Goal: Task Accomplishment & Management: Manage account settings

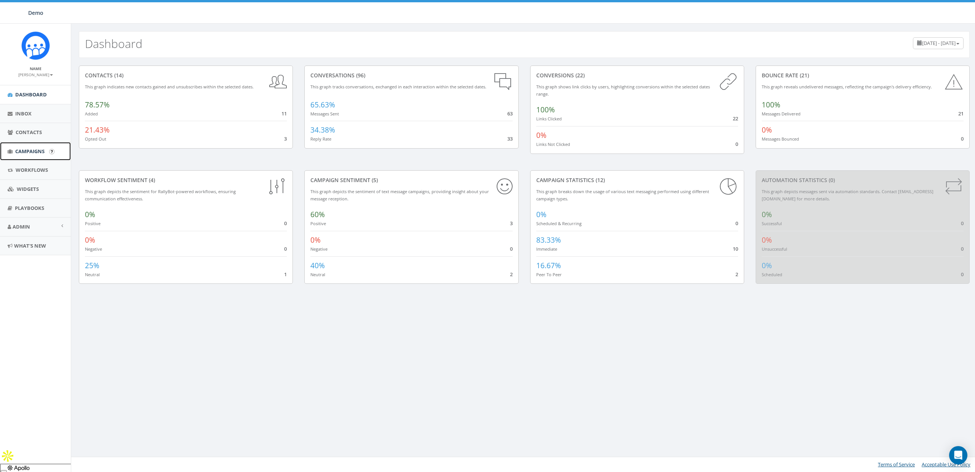
click at [26, 153] on span "Campaigns" at bounding box center [29, 151] width 29 height 7
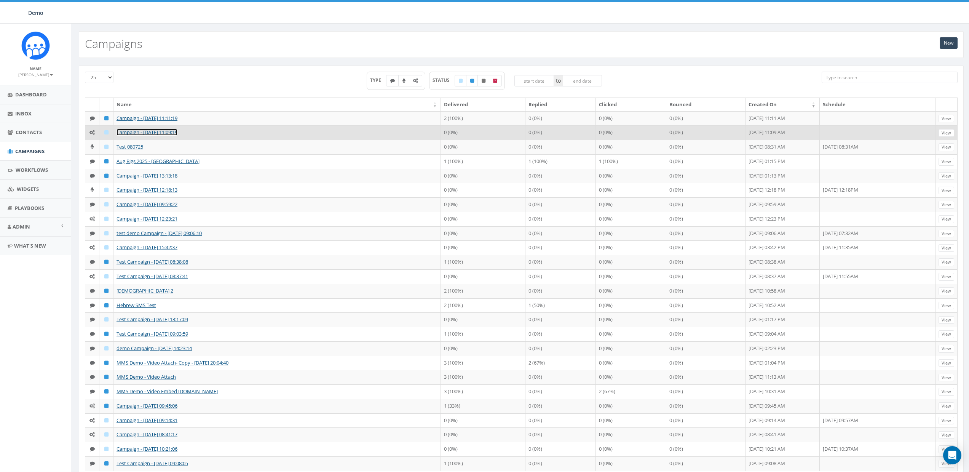
click at [141, 134] on link "Campaign - [DATE] 11:09:19" at bounding box center [147, 132] width 61 height 7
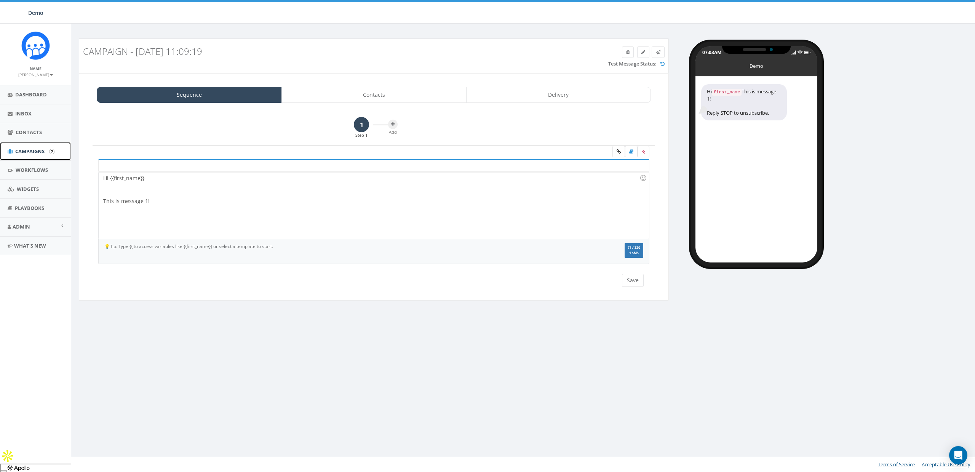
click at [26, 150] on span "Campaigns" at bounding box center [29, 151] width 29 height 7
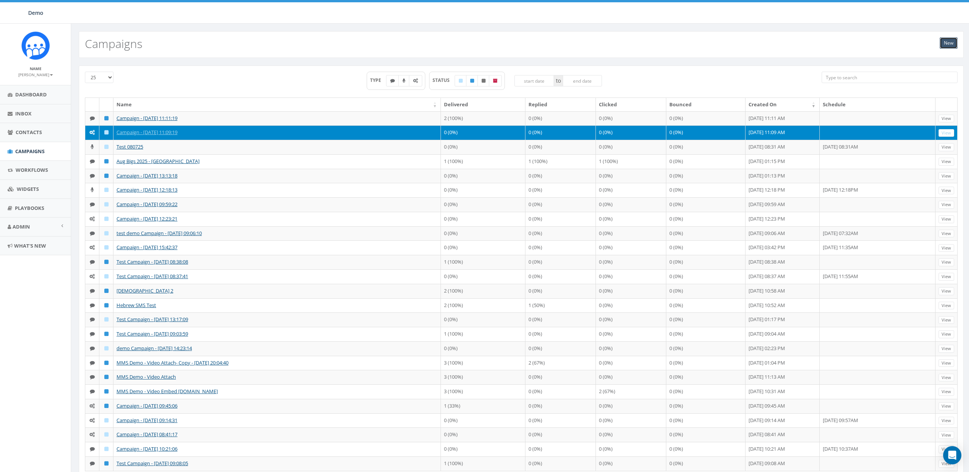
click at [949, 44] on link "New" at bounding box center [949, 42] width 18 height 11
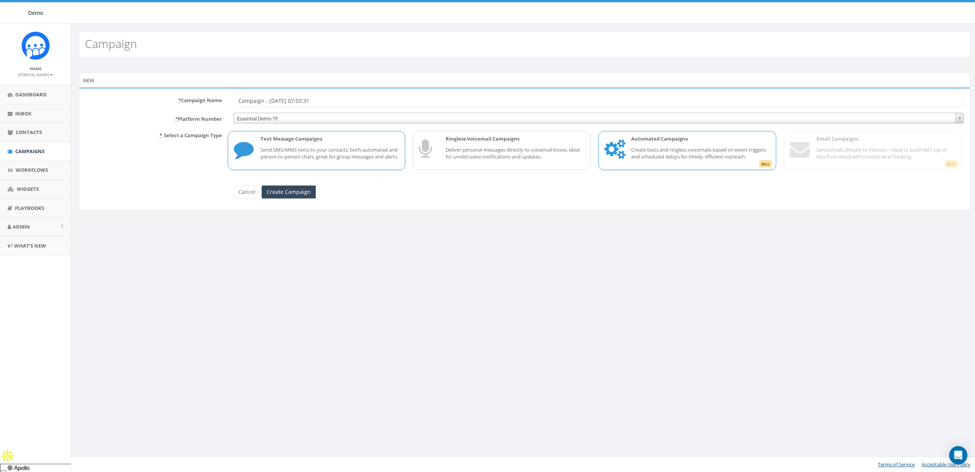
click at [766, 168] on span "Beta" at bounding box center [765, 164] width 13 height 8
click at [948, 168] on span "Beta" at bounding box center [950, 164] width 13 height 8
click at [766, 168] on span "Beta" at bounding box center [765, 164] width 13 height 8
click at [948, 168] on span "Beta" at bounding box center [950, 164] width 13 height 8
click at [247, 194] on link "Cancel" at bounding box center [246, 191] width 27 height 13
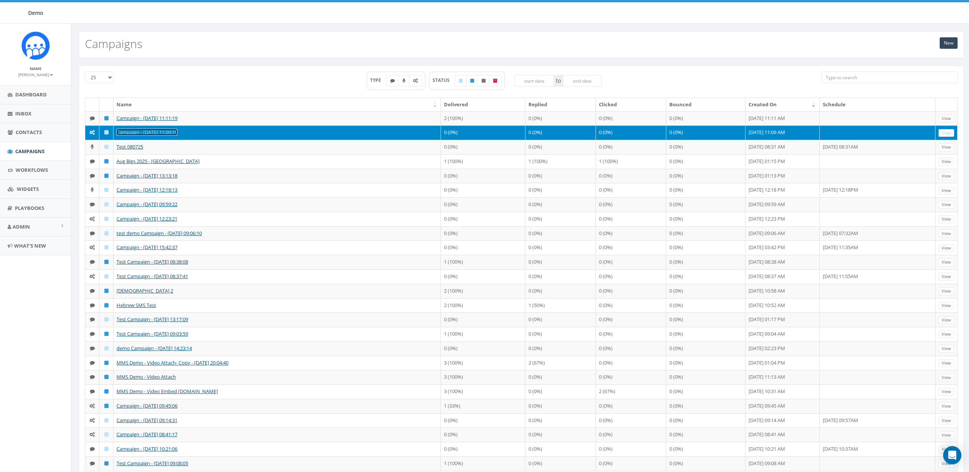
click at [140, 136] on link "Campaign - [DATE] 11:09:19" at bounding box center [147, 132] width 61 height 7
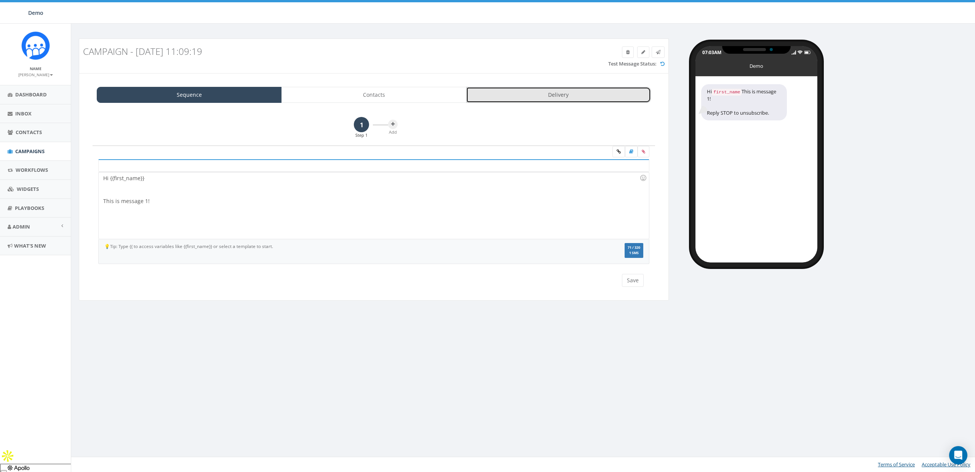
click at [553, 94] on link "Delivery" at bounding box center [558, 95] width 185 height 16
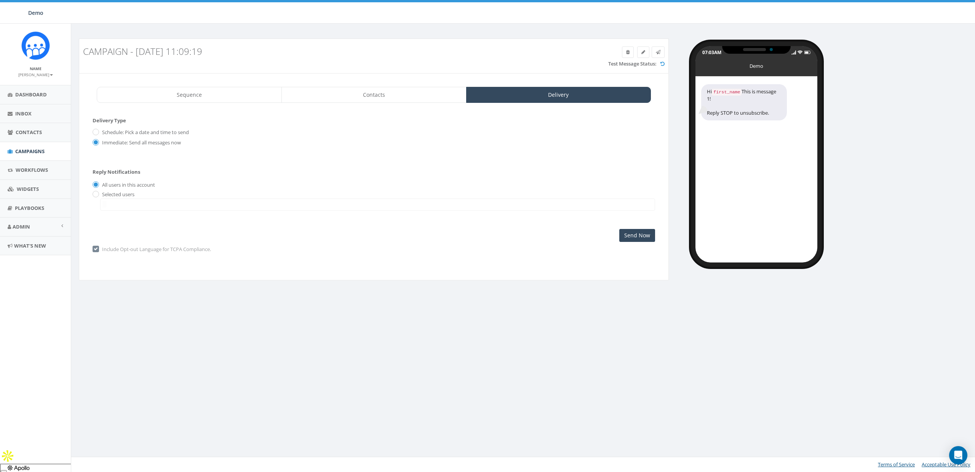
click at [401, 86] on div "Sequence Contacts Delivery 1 Step 1 Add Hi {{first_name}} This is message 1! Hi…" at bounding box center [374, 177] width 590 height 208
click at [411, 90] on link "Contacts" at bounding box center [373, 95] width 185 height 16
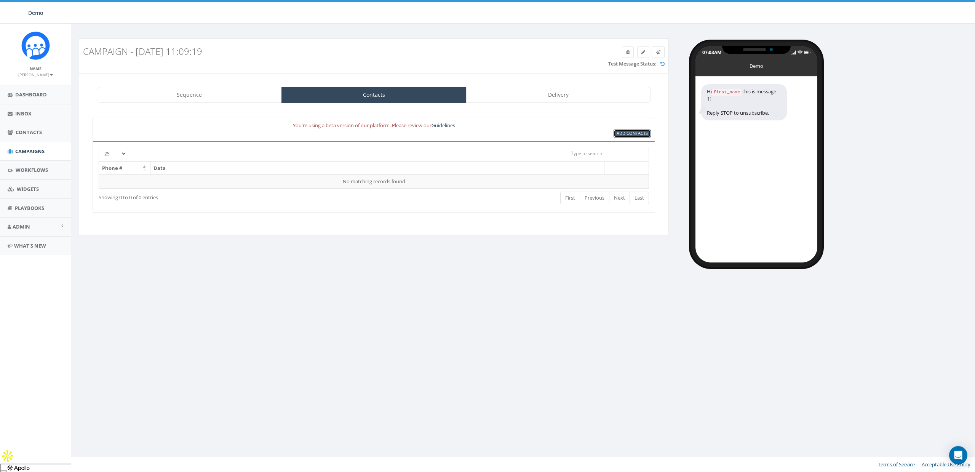
click at [631, 132] on span "Add Contacts" at bounding box center [632, 133] width 31 height 6
select select
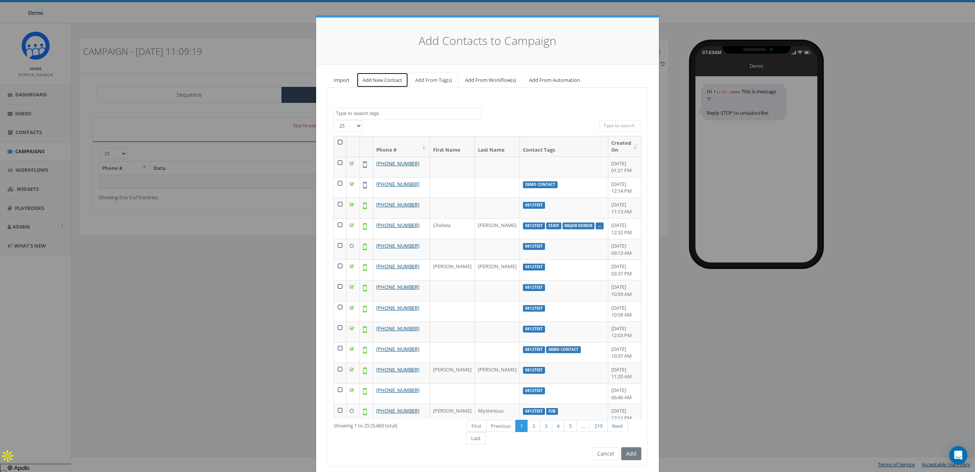
click at [390, 81] on link "Add New Contact" at bounding box center [382, 80] width 52 height 16
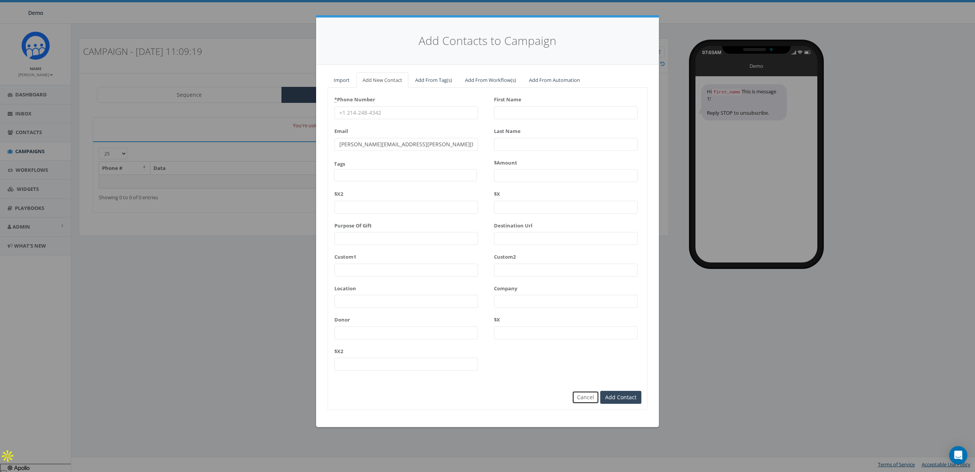
click at [581, 397] on button "Cancel" at bounding box center [585, 397] width 27 height 13
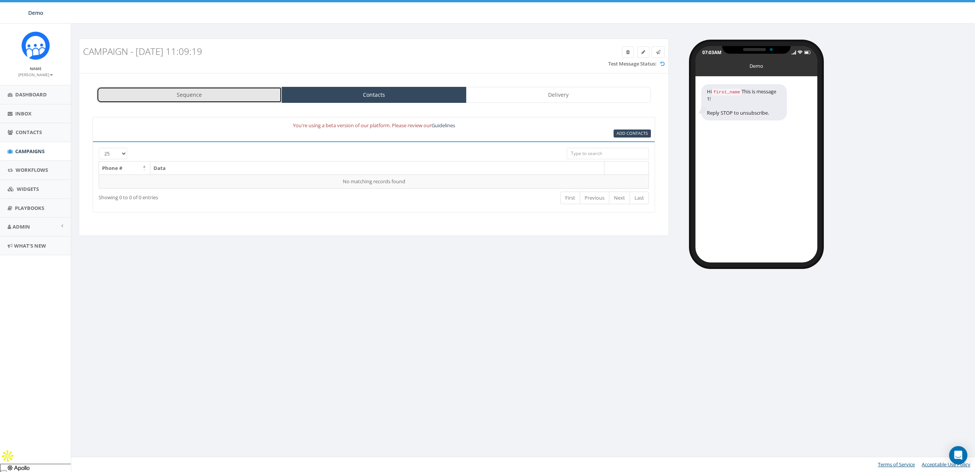
click at [200, 97] on link "Sequence" at bounding box center [189, 95] width 185 height 16
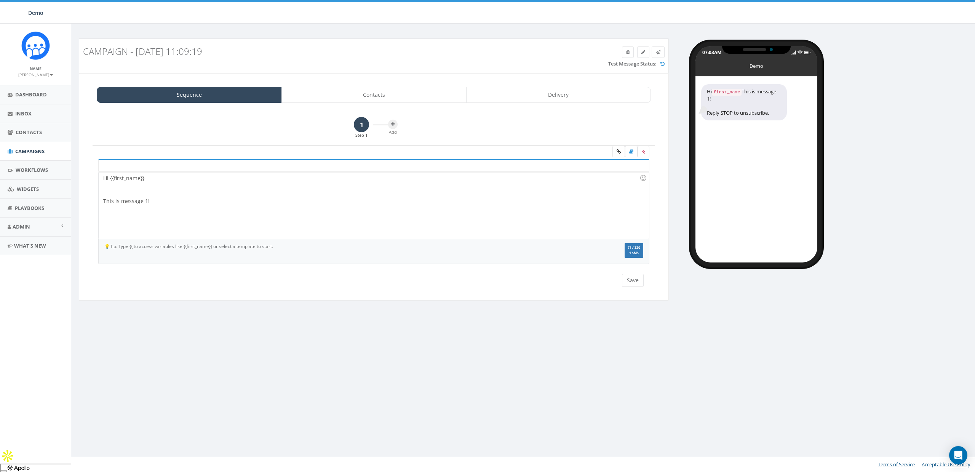
click at [160, 206] on div "Hi {{first_name}} This is message 1!" at bounding box center [374, 205] width 550 height 67
click at [390, 96] on link "Contacts" at bounding box center [373, 95] width 185 height 16
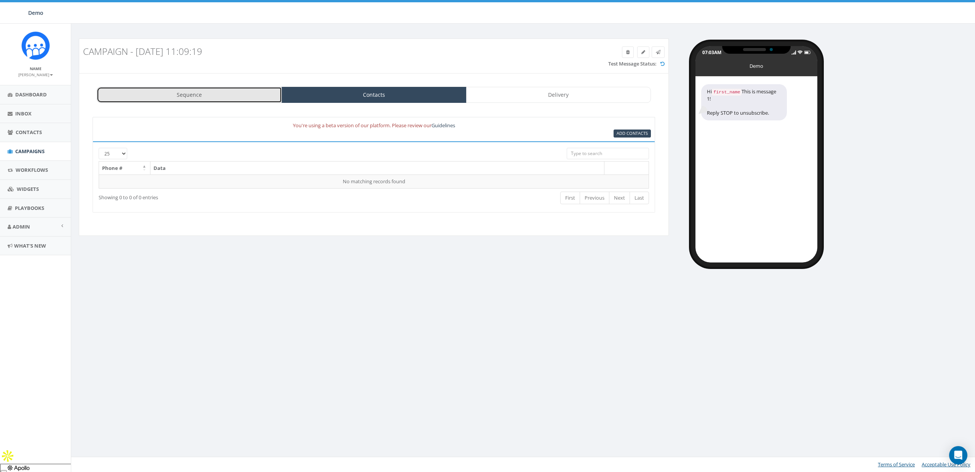
click at [216, 92] on link "Sequence" at bounding box center [189, 95] width 185 height 16
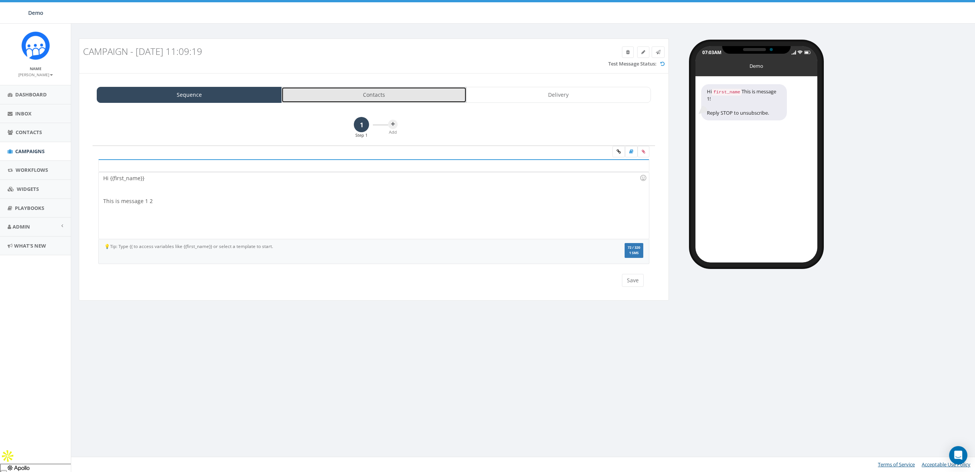
click at [331, 98] on link "Contacts" at bounding box center [373, 95] width 185 height 16
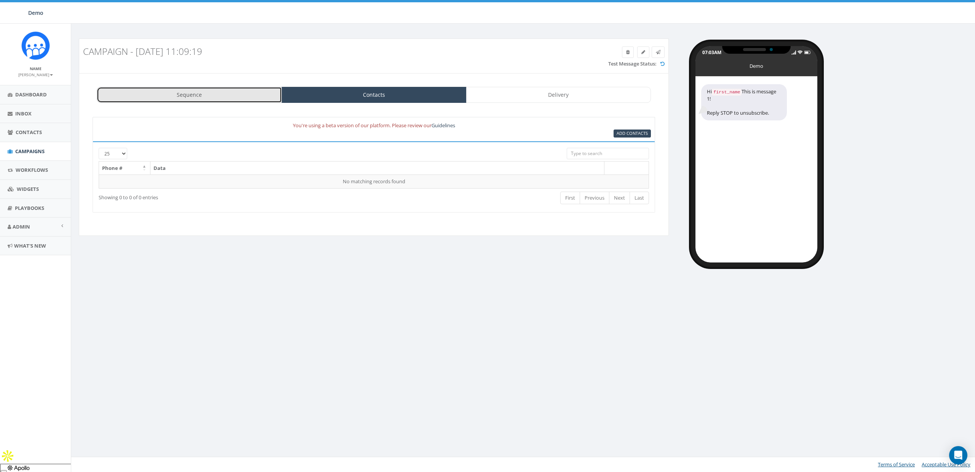
click at [256, 99] on link "Sequence" at bounding box center [189, 95] width 185 height 16
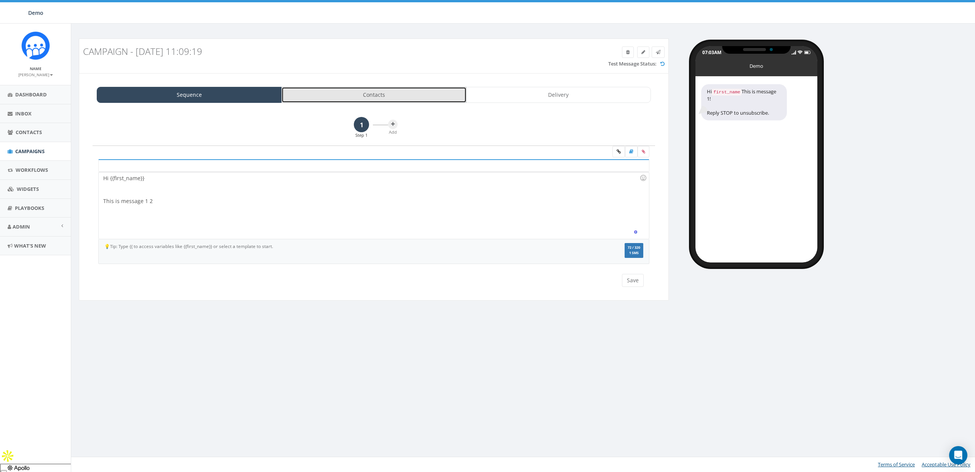
click at [364, 97] on link "Contacts" at bounding box center [373, 95] width 185 height 16
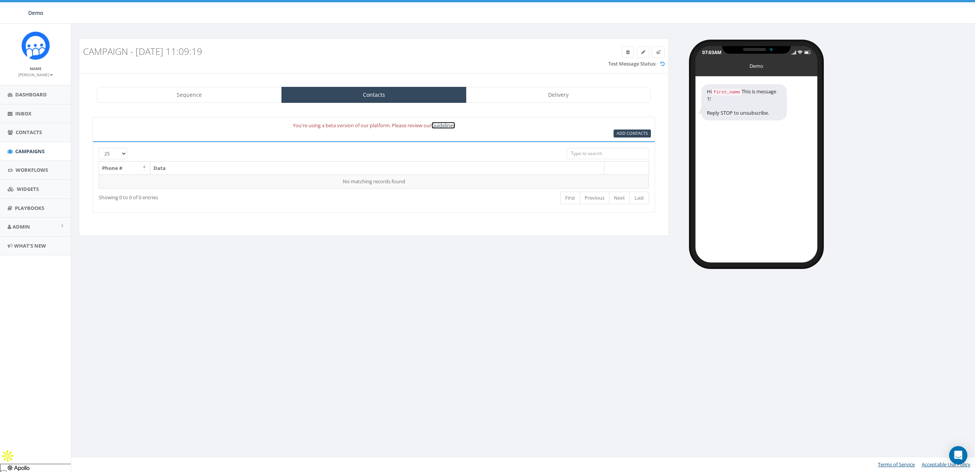
click at [443, 125] on link "Guidelines" at bounding box center [443, 125] width 24 height 7
click at [547, 87] on link "Delivery" at bounding box center [558, 95] width 185 height 16
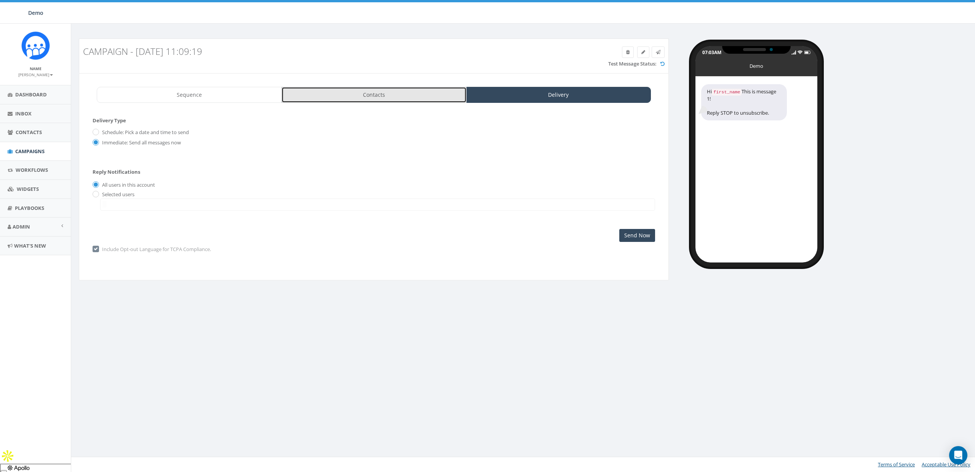
click at [389, 100] on link "Contacts" at bounding box center [373, 95] width 185 height 16
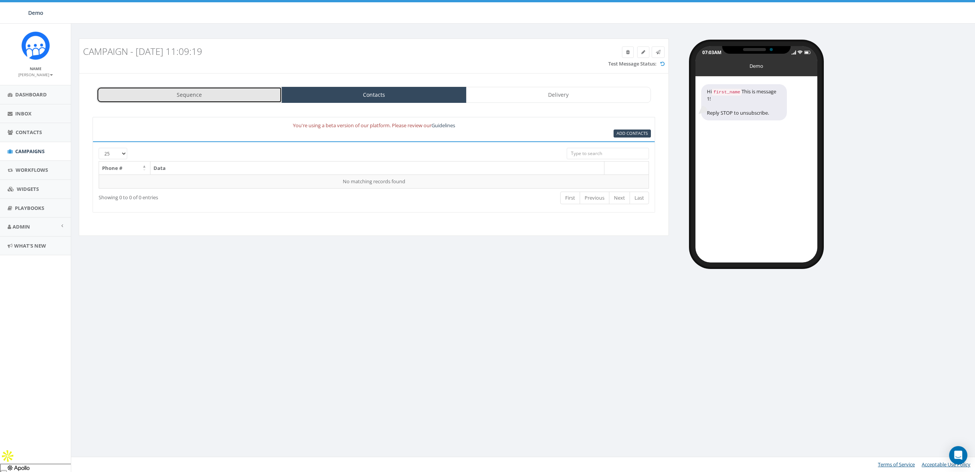
click at [210, 98] on link "Sequence" at bounding box center [189, 95] width 185 height 16
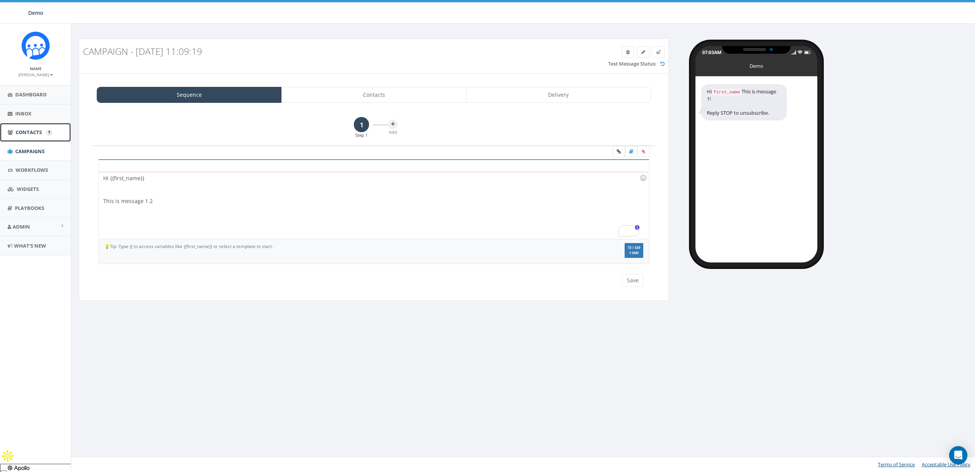
click at [23, 134] on span "Contacts" at bounding box center [29, 132] width 26 height 7
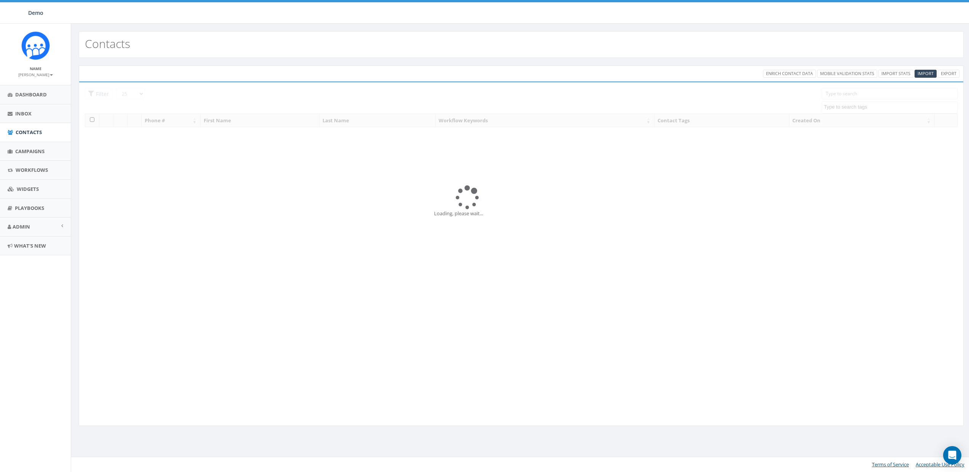
select select
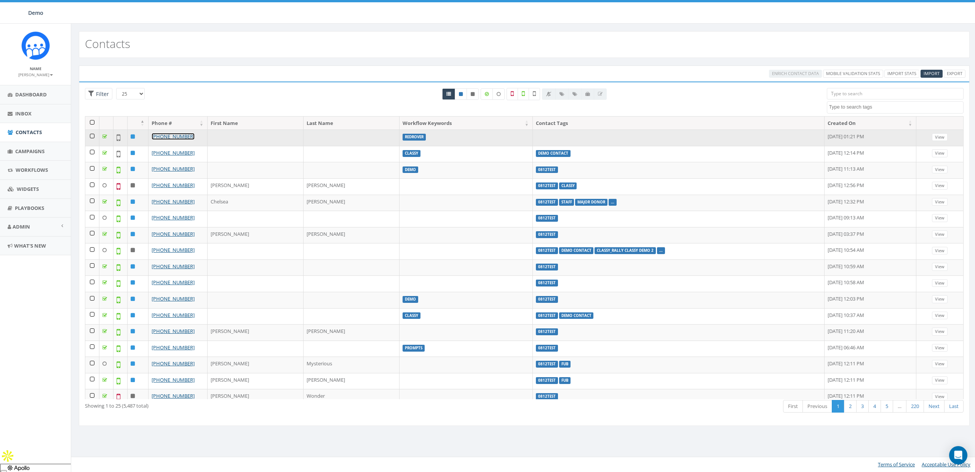
click at [176, 134] on link "[PHONE_NUMBER]" at bounding box center [173, 136] width 43 height 7
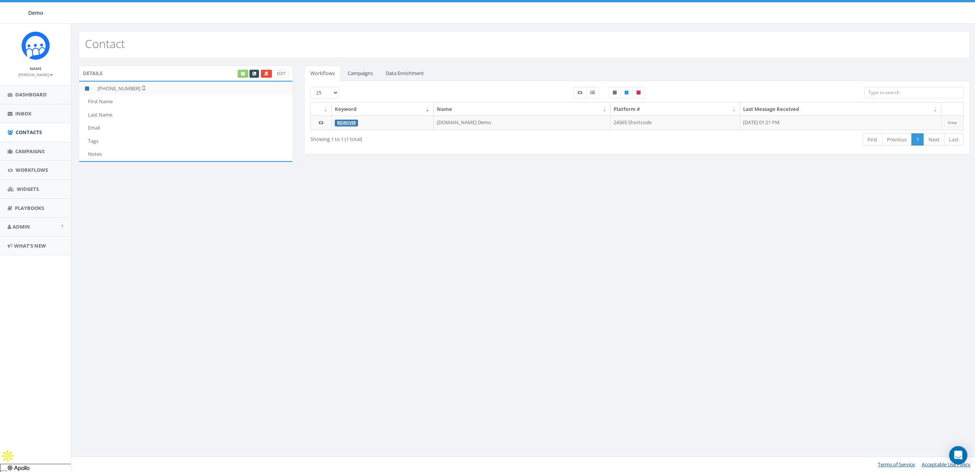
click at [241, 72] on div "Edit" at bounding box center [263, 74] width 52 height 8
click at [392, 72] on link "Data Enrichment" at bounding box center [405, 74] width 50 height 16
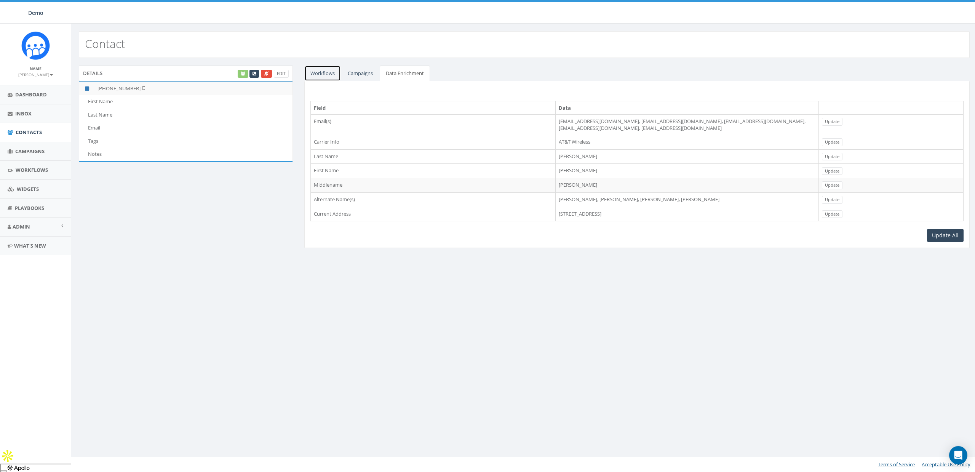
click at [323, 78] on link "Workflows" at bounding box center [322, 74] width 37 height 16
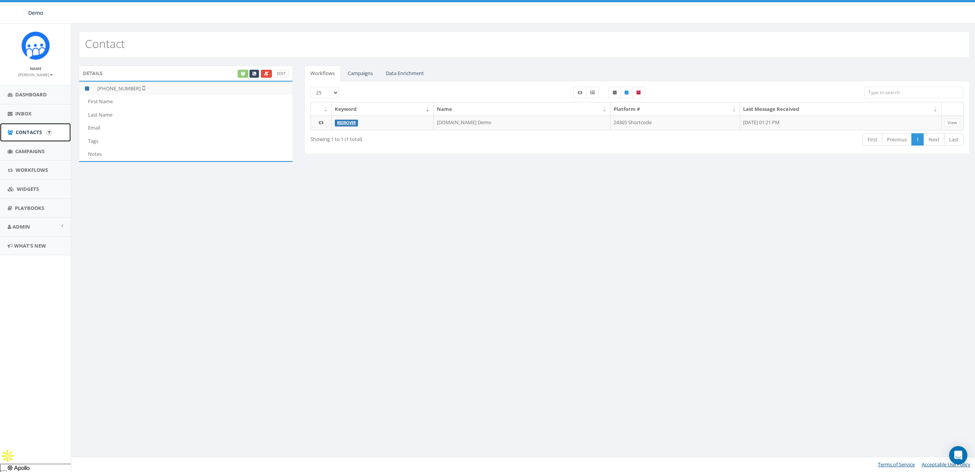
click at [19, 129] on span "Contacts" at bounding box center [29, 132] width 26 height 7
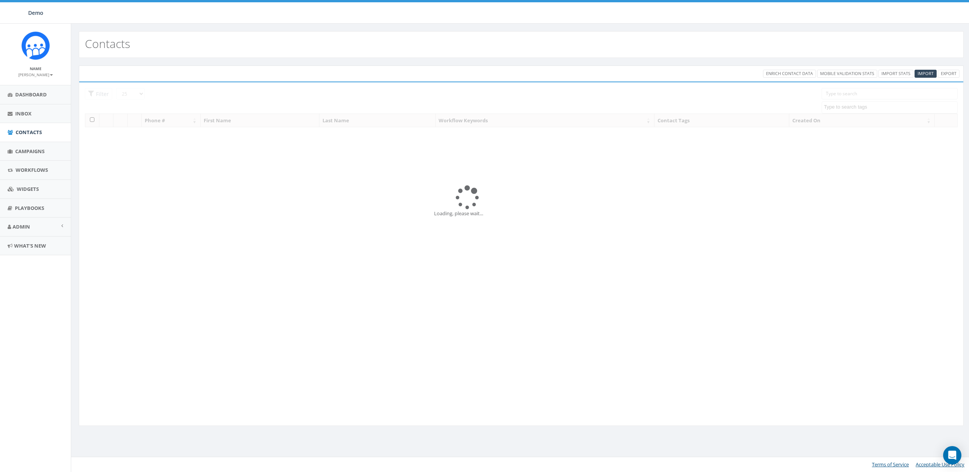
select select
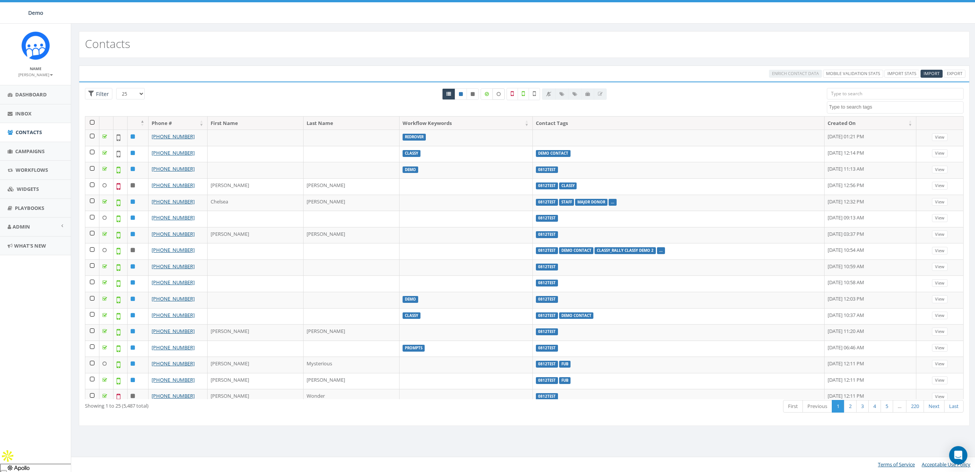
click at [502, 96] on label at bounding box center [498, 93] width 12 height 11
checkbox input "true"
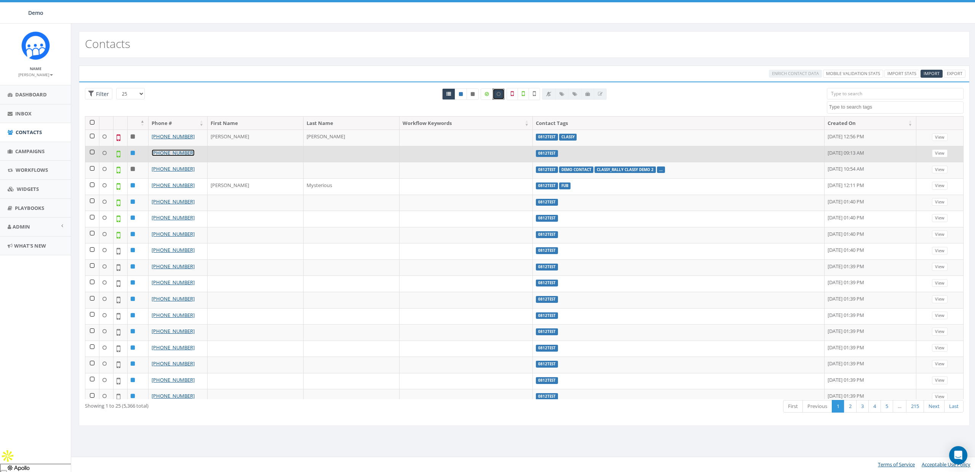
click at [161, 153] on link "[PHONE_NUMBER]" at bounding box center [173, 152] width 43 height 7
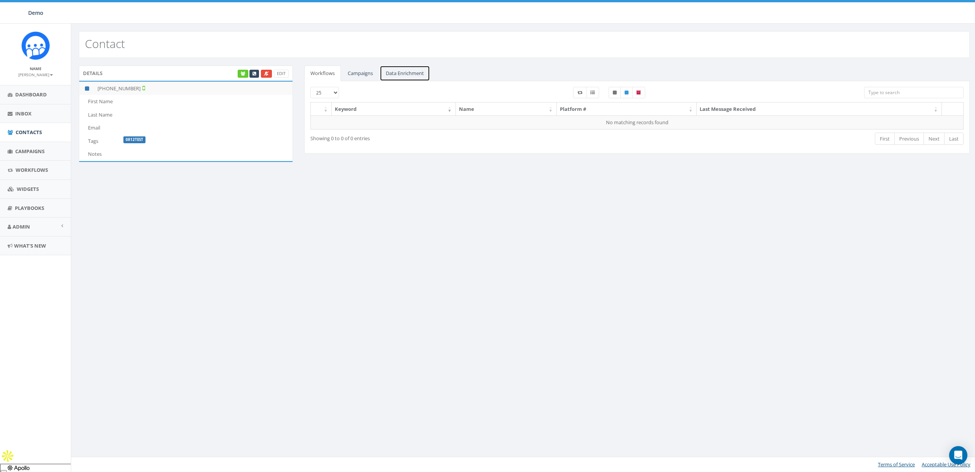
click at [388, 73] on link "Data Enrichment" at bounding box center [405, 74] width 50 height 16
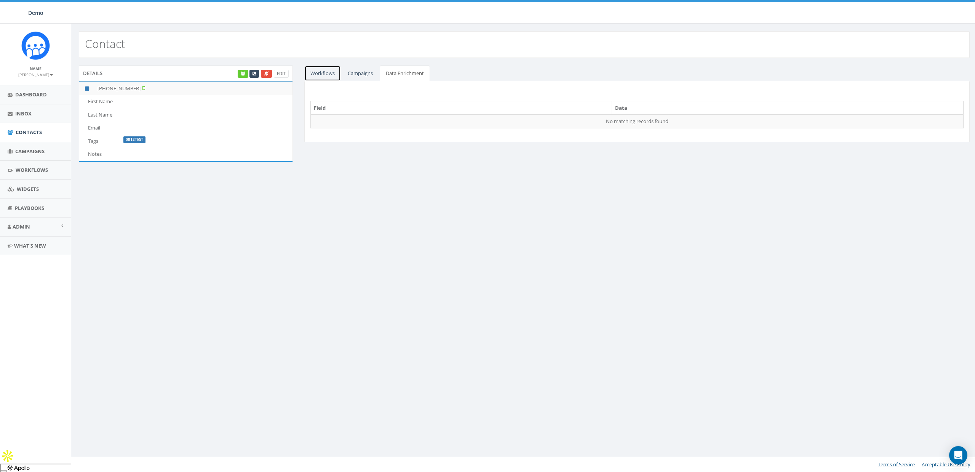
click at [319, 75] on link "Workflows" at bounding box center [322, 74] width 37 height 16
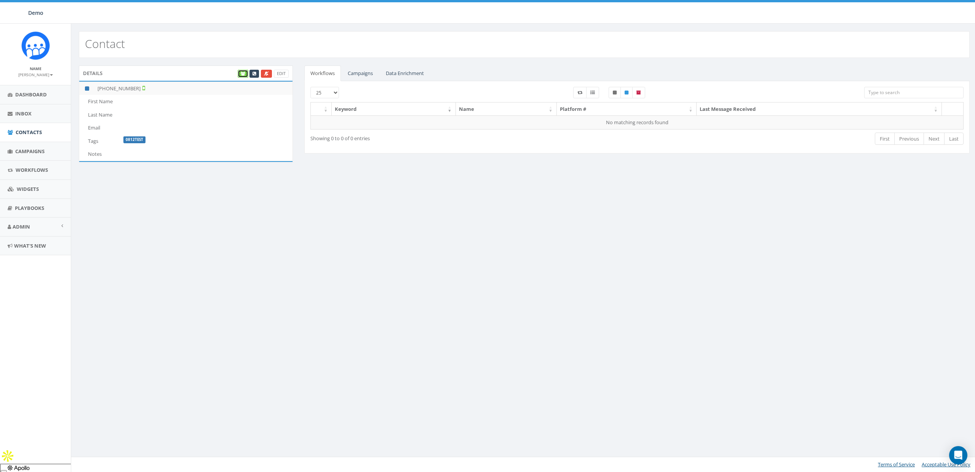
click at [241, 76] on link at bounding box center [243, 74] width 11 height 8
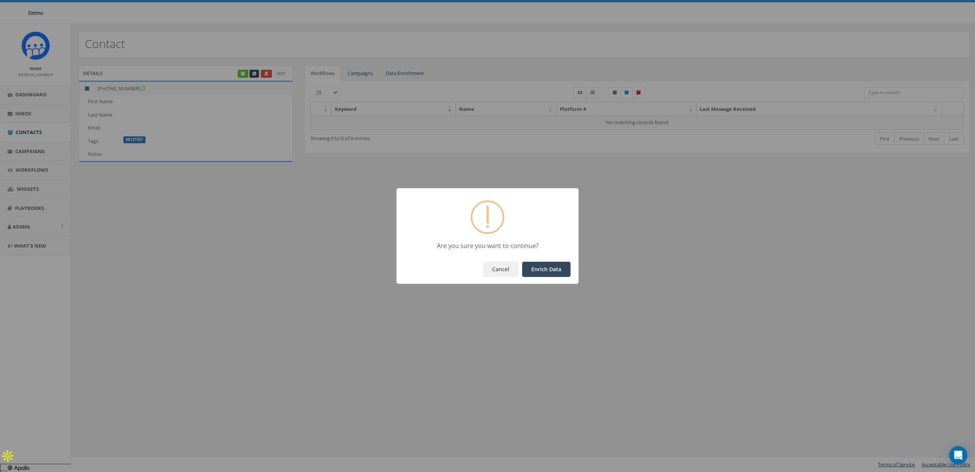
click at [537, 269] on button "Enrich Data" at bounding box center [546, 269] width 48 height 15
click at [553, 270] on button "OK" at bounding box center [558, 269] width 26 height 15
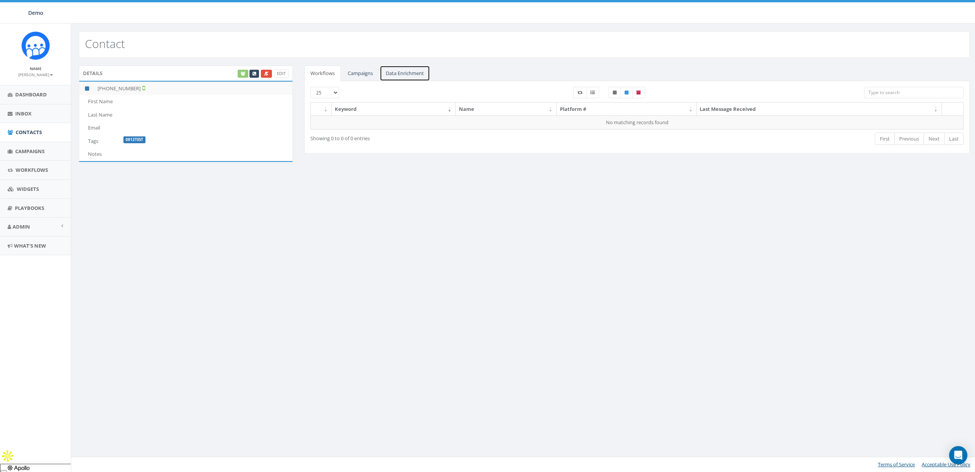
click at [398, 75] on link "Data Enrichment" at bounding box center [405, 74] width 50 height 16
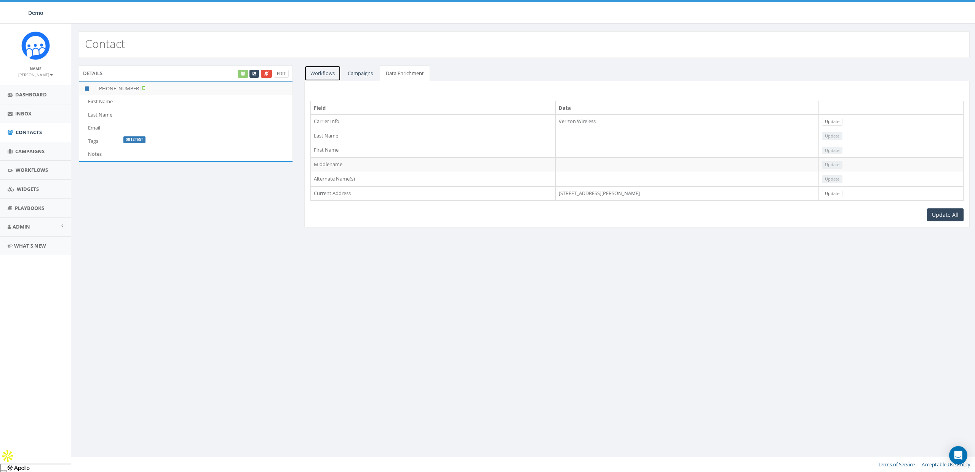
click at [315, 72] on link "Workflows" at bounding box center [322, 74] width 37 height 16
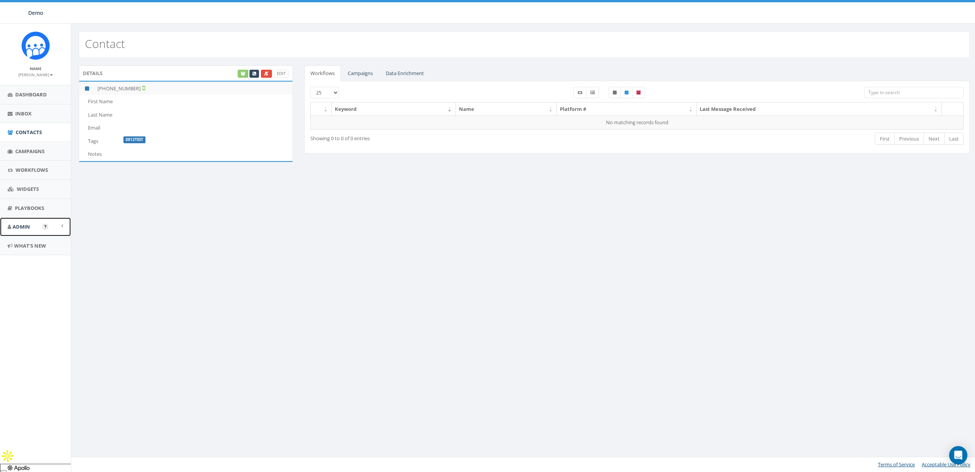
click at [18, 227] on span "Admin" at bounding box center [22, 226] width 18 height 7
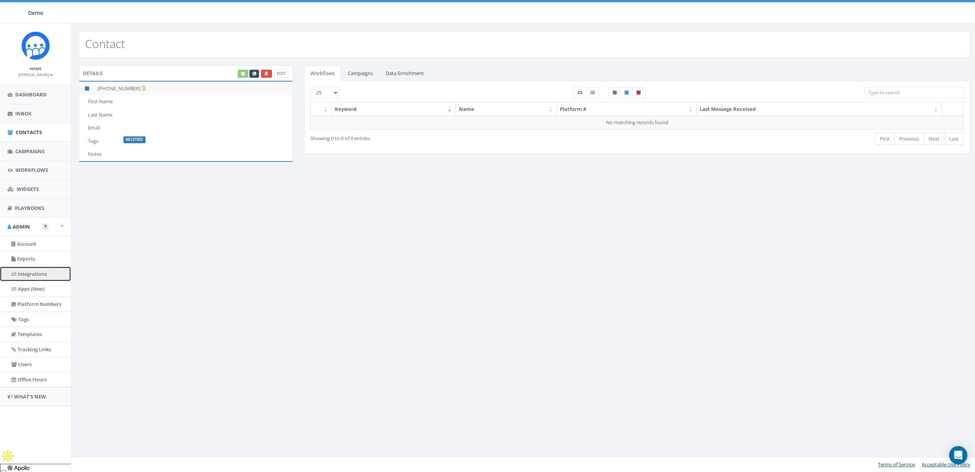
click at [26, 277] on link "Integrations" at bounding box center [35, 274] width 71 height 15
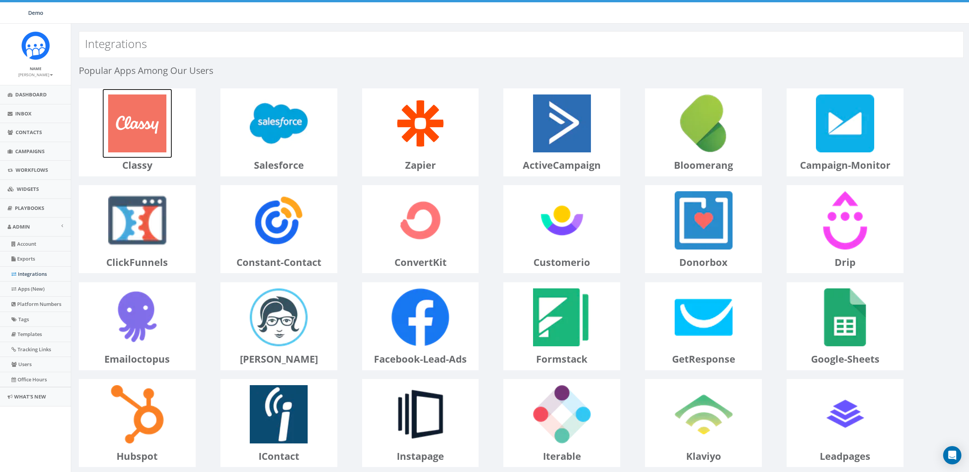
click at [142, 133] on img at bounding box center [137, 124] width 70 height 70
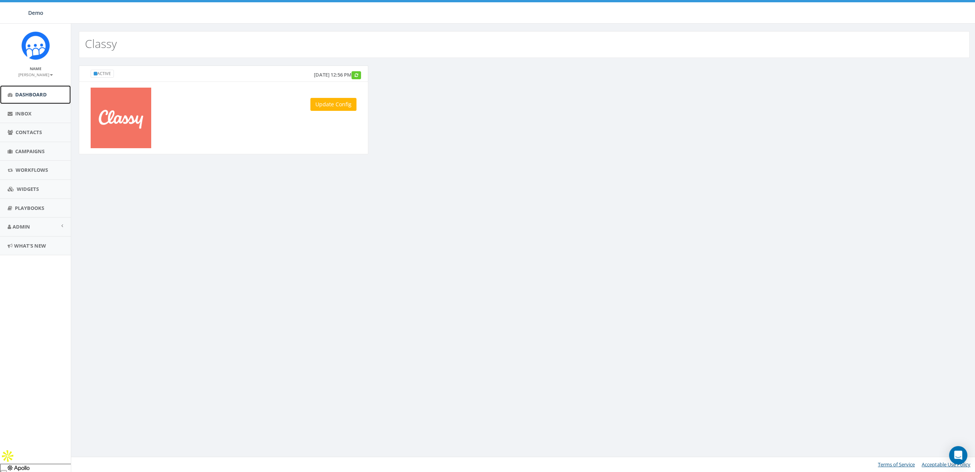
click at [28, 96] on span "Dashboard" at bounding box center [31, 94] width 32 height 7
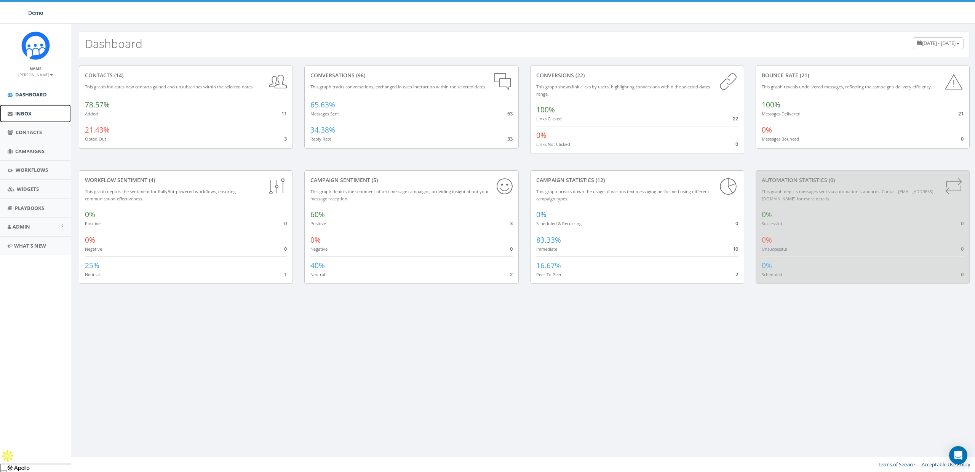
click at [22, 116] on span "Inbox" at bounding box center [23, 113] width 16 height 7
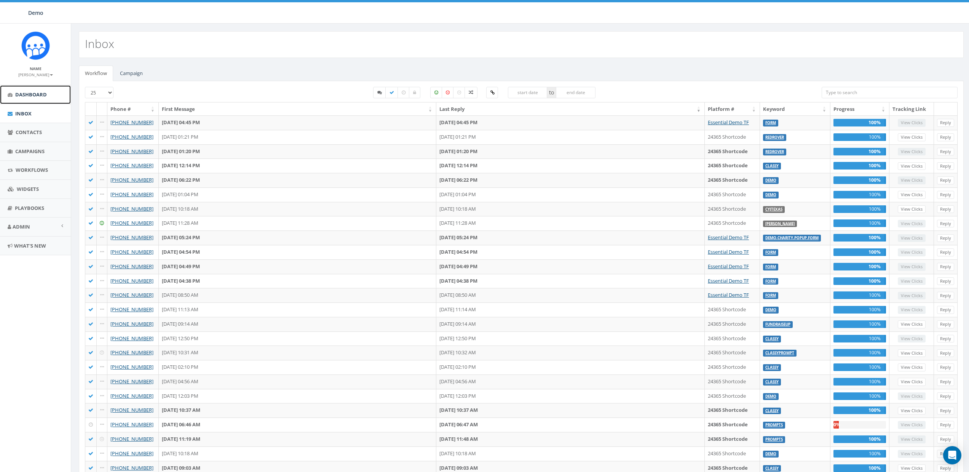
click at [25, 91] on span "Dashboard" at bounding box center [31, 94] width 32 height 7
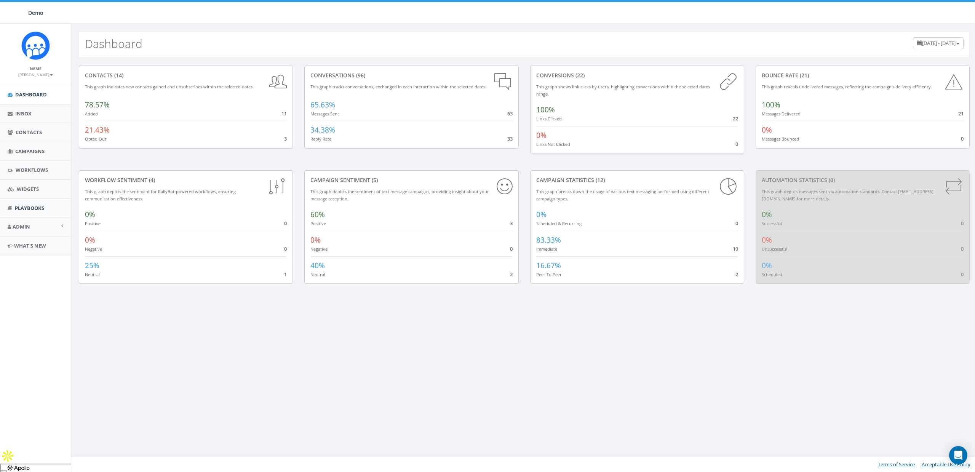
click at [18, 217] on li "Playbooks" at bounding box center [35, 208] width 71 height 19
click at [18, 223] on span "Admin" at bounding box center [22, 226] width 18 height 7
click at [25, 247] on link "Account" at bounding box center [35, 244] width 71 height 15
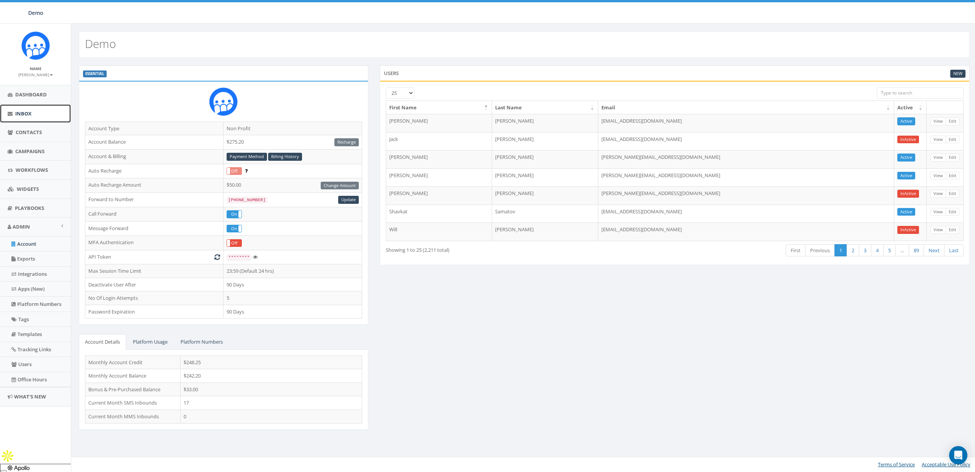
click at [29, 109] on link "Inbox" at bounding box center [35, 113] width 71 height 19
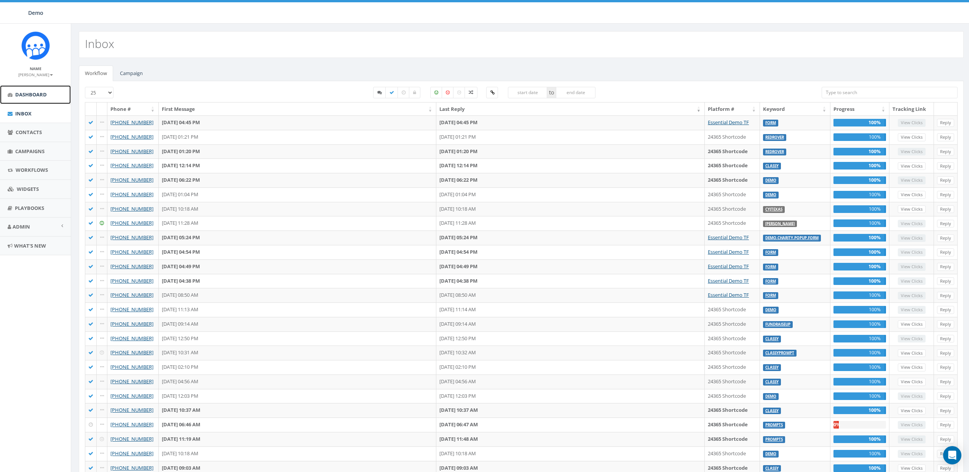
click at [22, 91] on span "Dashboard" at bounding box center [31, 94] width 32 height 7
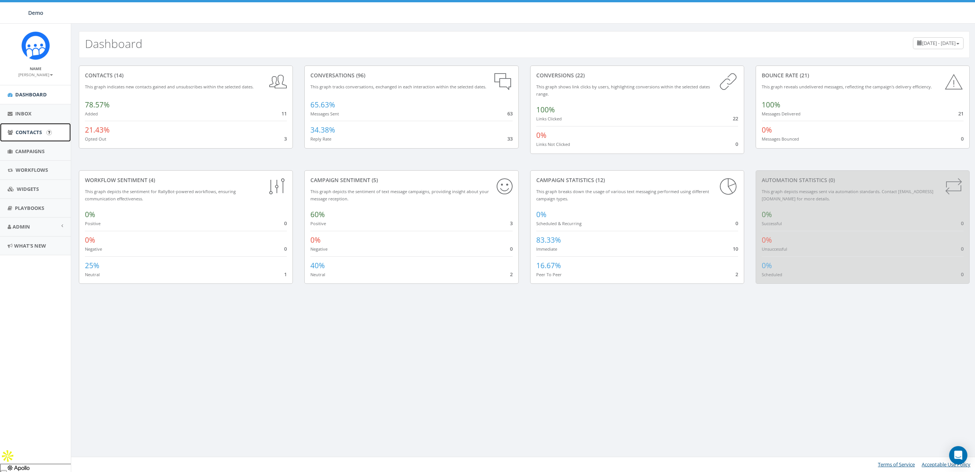
click at [22, 129] on span "Contacts" at bounding box center [29, 132] width 26 height 7
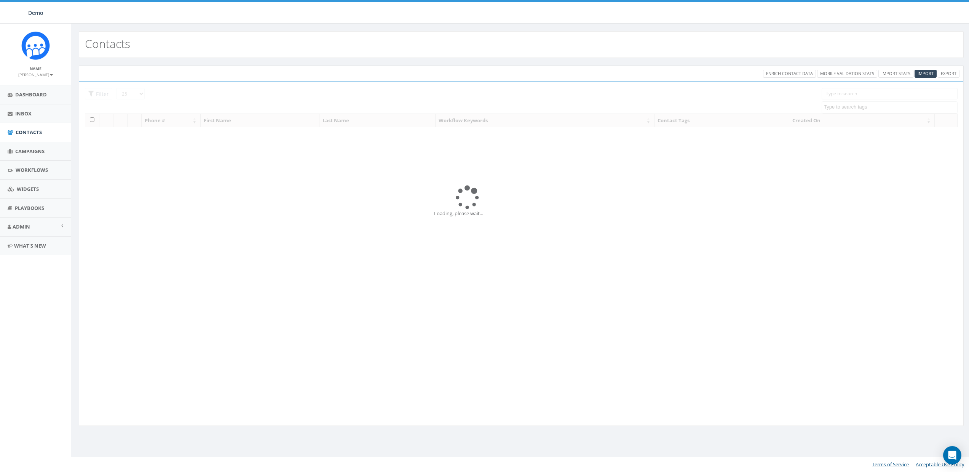
select select
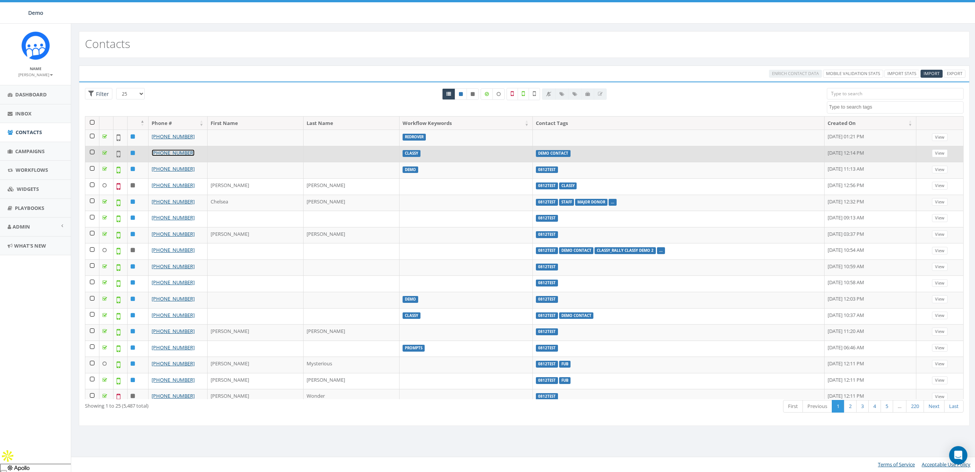
click at [179, 153] on link "[PHONE_NUMBER]" at bounding box center [173, 152] width 43 height 7
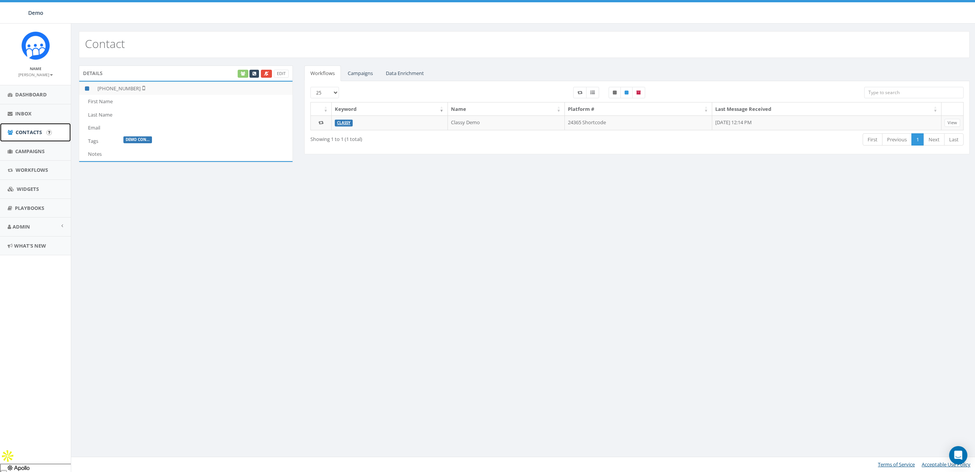
click at [24, 133] on span "Contacts" at bounding box center [29, 132] width 26 height 7
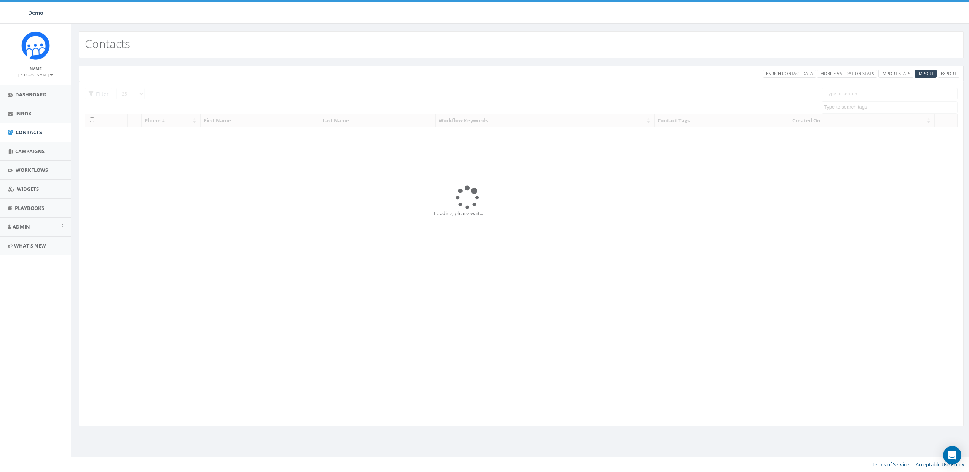
select select
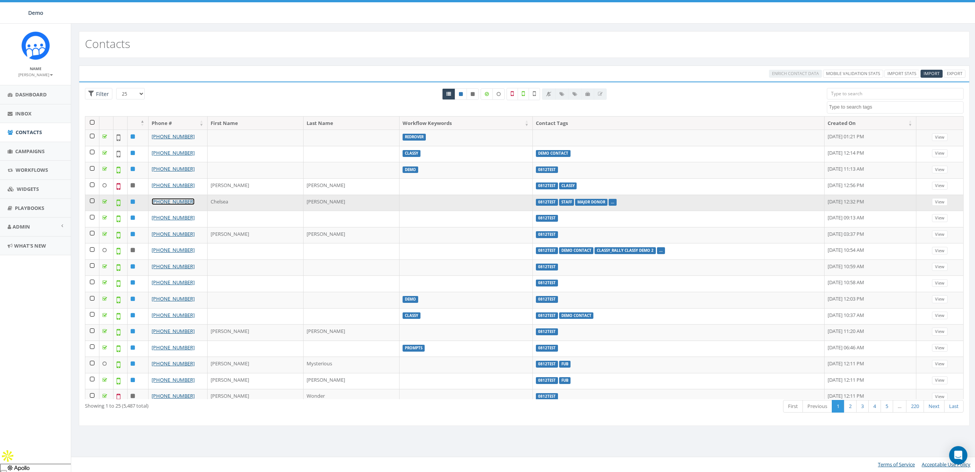
click at [165, 198] on link "[PHONE_NUMBER]" at bounding box center [173, 201] width 43 height 7
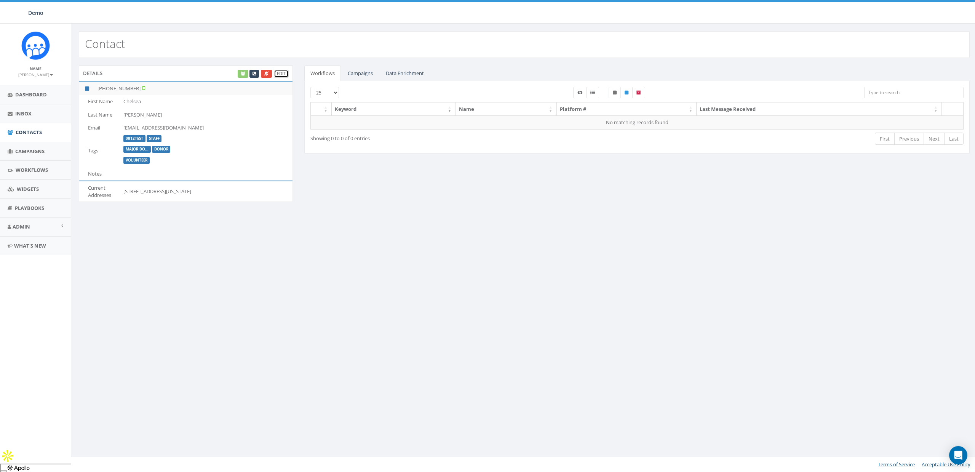
click at [284, 75] on link "Edit" at bounding box center [281, 74] width 15 height 8
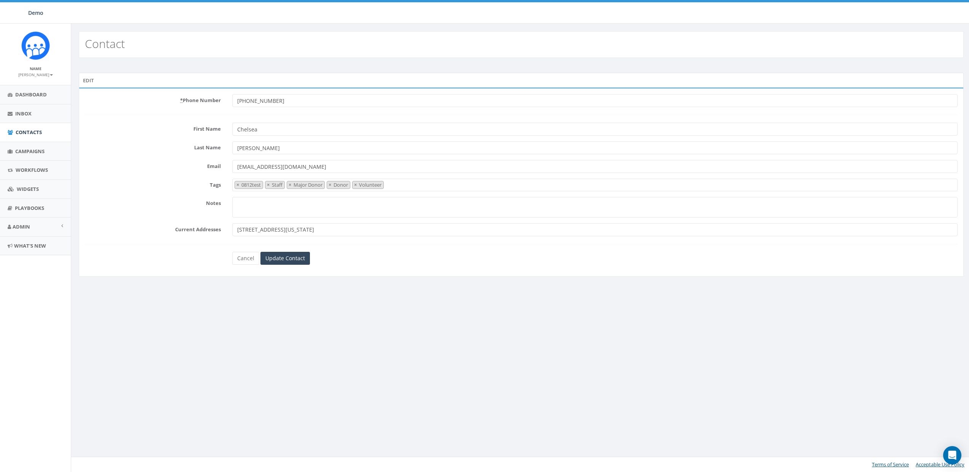
select select "0812test"
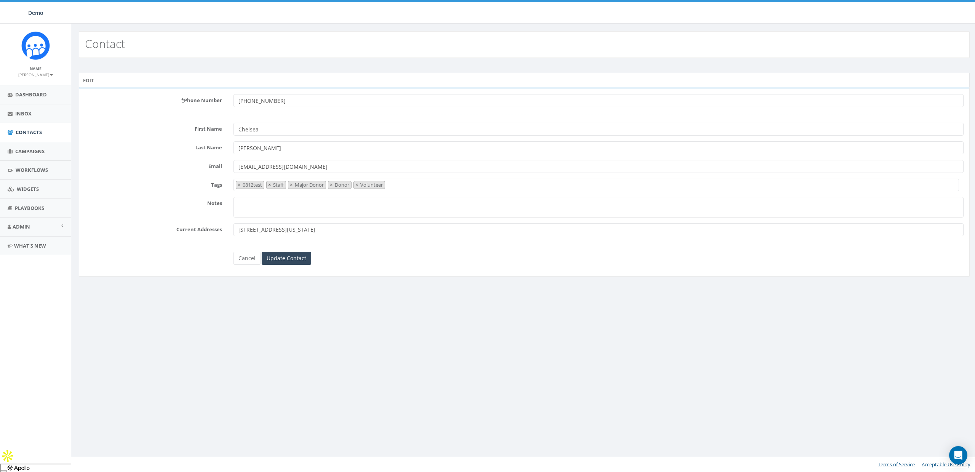
click at [270, 185] on span "×" at bounding box center [269, 184] width 3 height 7
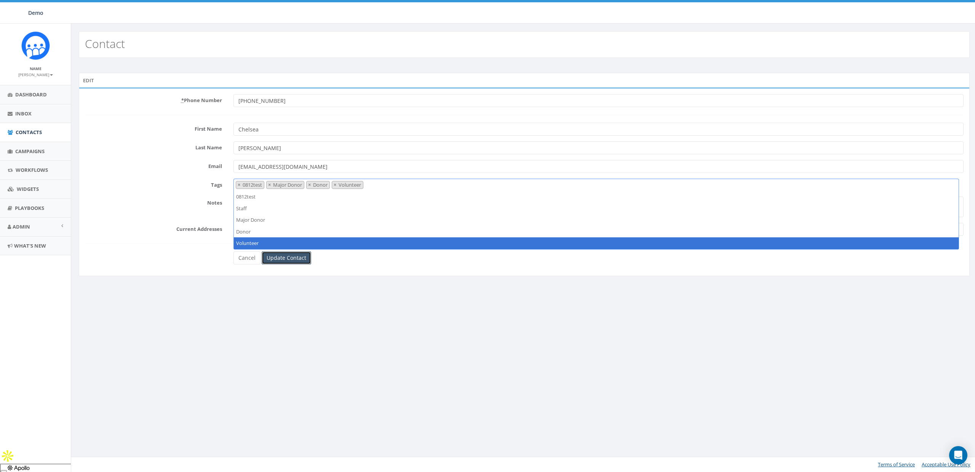
click at [283, 260] on input "Update Contact" at bounding box center [287, 257] width 50 height 13
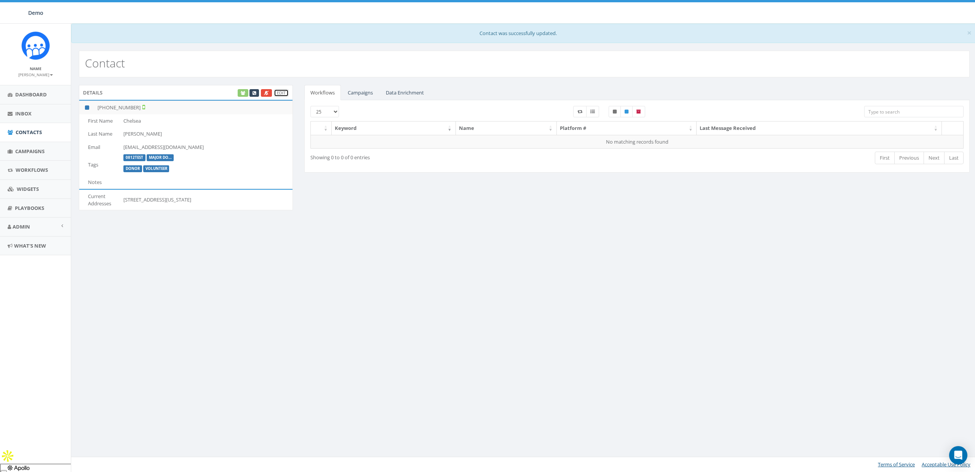
click at [279, 92] on link "Edit" at bounding box center [281, 93] width 15 height 8
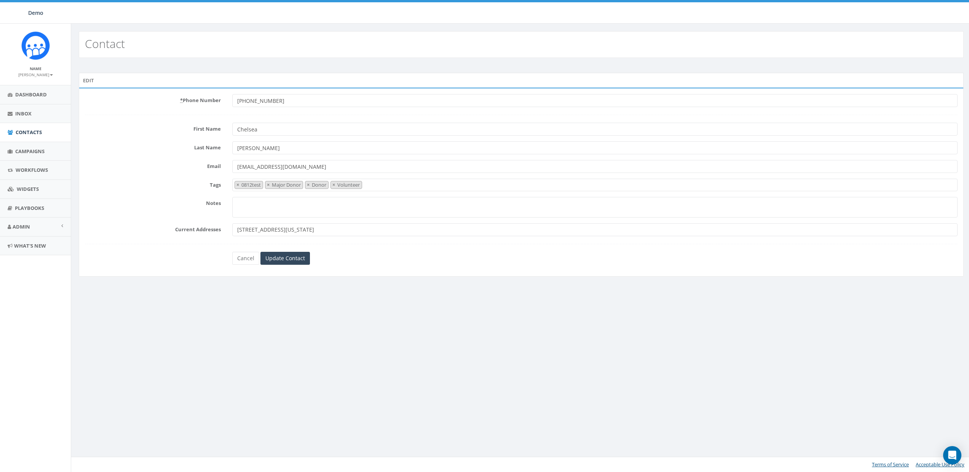
select select "0812test"
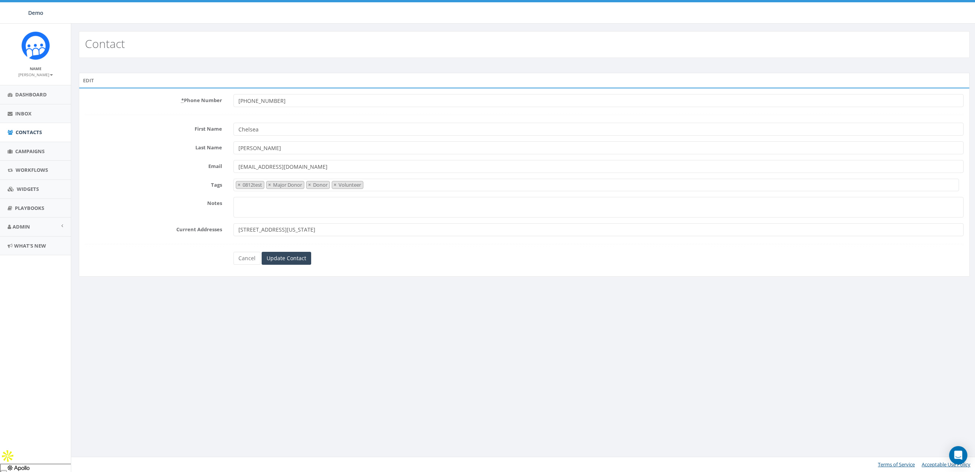
click at [383, 189] on span "× 0812test × Major Donor × Donor × Volunteer" at bounding box center [595, 185] width 725 height 13
drag, startPoint x: 392, startPoint y: 318, endPoint x: 246, endPoint y: 253, distance: 158.9
click at [389, 317] on div "Contact Edit * Phone Number +14054105878 First Name Chelsea Last Name Yearout E…" at bounding box center [524, 248] width 906 height 448
click at [243, 256] on link "Cancel" at bounding box center [246, 258] width 27 height 13
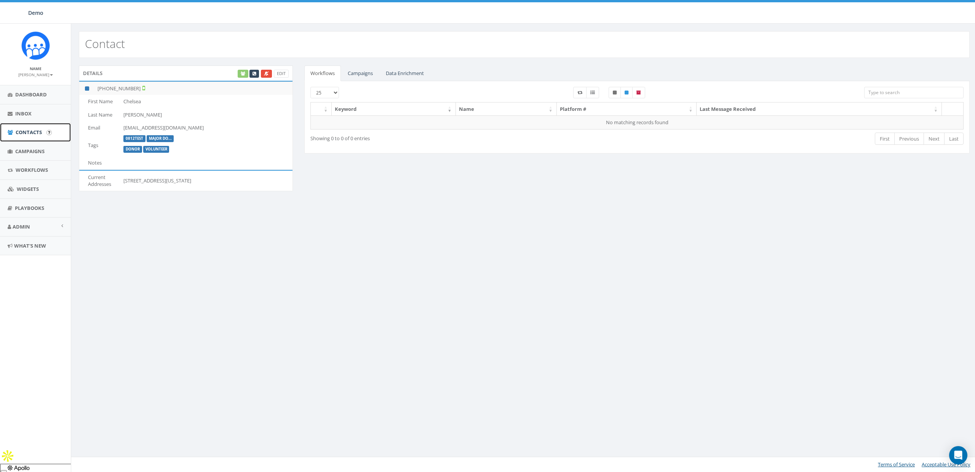
click at [19, 136] on span "Contacts" at bounding box center [29, 132] width 26 height 7
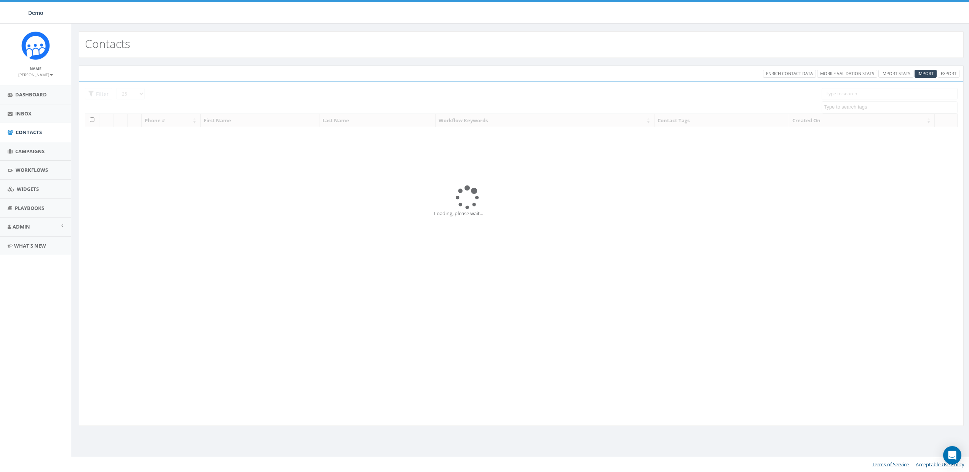
select select
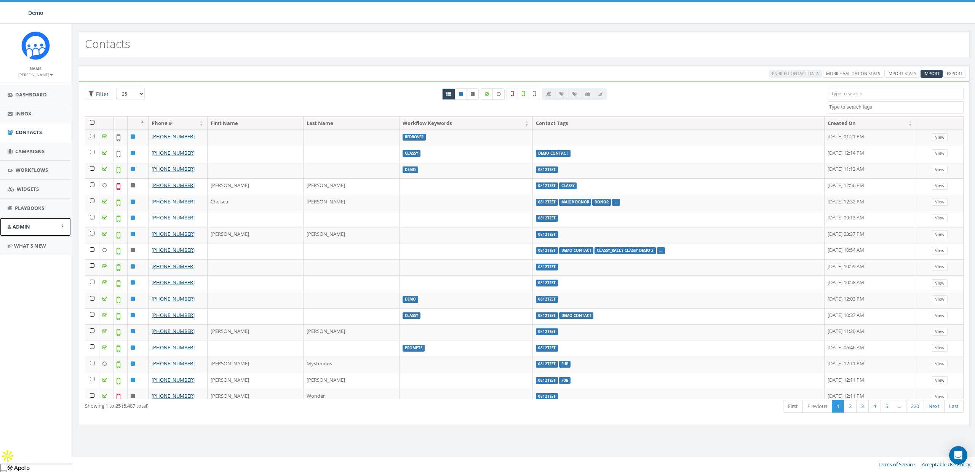
click at [30, 226] on span "Admin" at bounding box center [22, 226] width 18 height 7
click at [27, 241] on link "Account" at bounding box center [35, 244] width 71 height 15
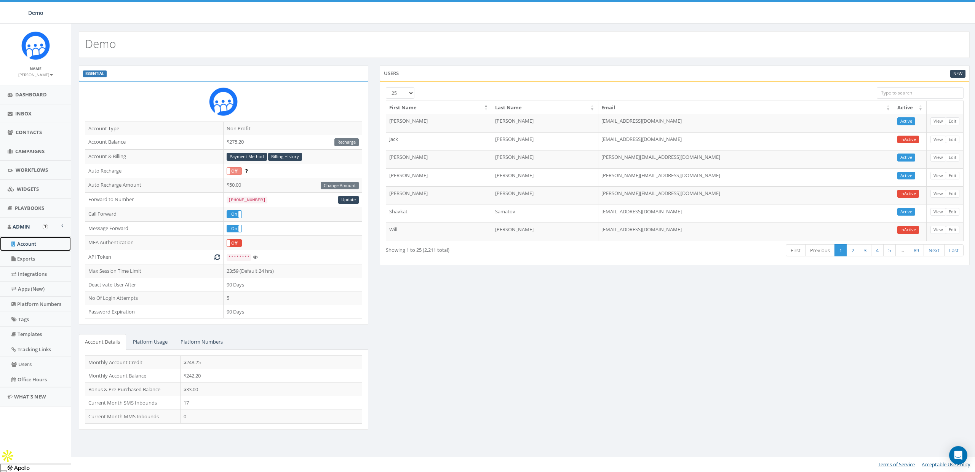
click at [27, 241] on link "Account" at bounding box center [35, 244] width 71 height 15
click at [46, 75] on small "[PERSON_NAME]" at bounding box center [35, 74] width 35 height 5
click at [47, 98] on link "Sign Out" at bounding box center [38, 96] width 60 height 10
